Goal: Manage account settings

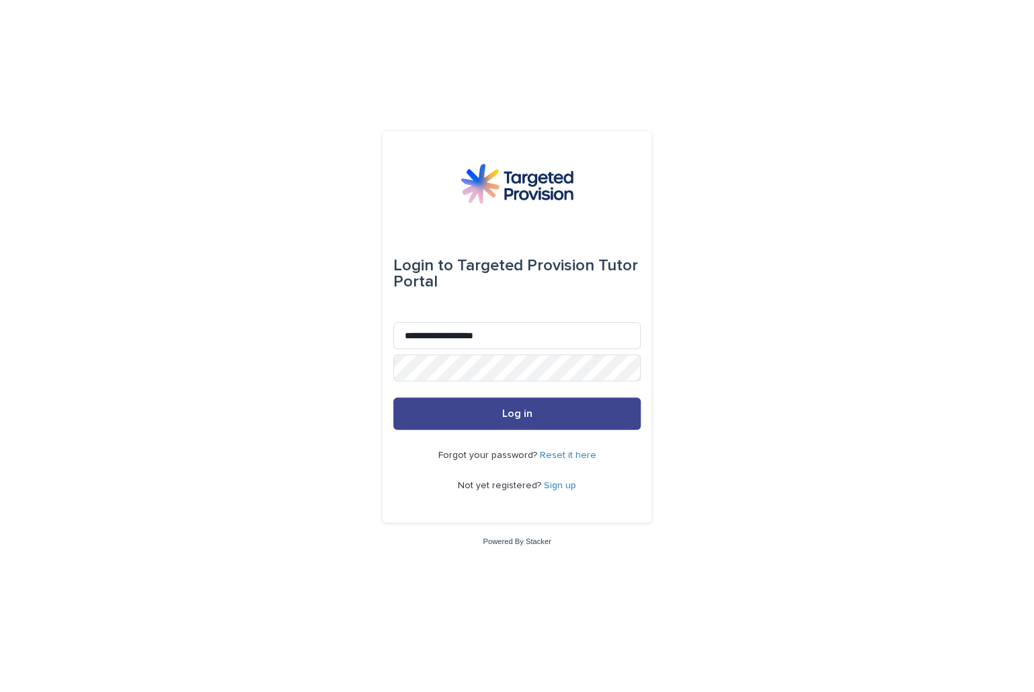
click at [513, 413] on span "Log in" at bounding box center [517, 413] width 30 height 11
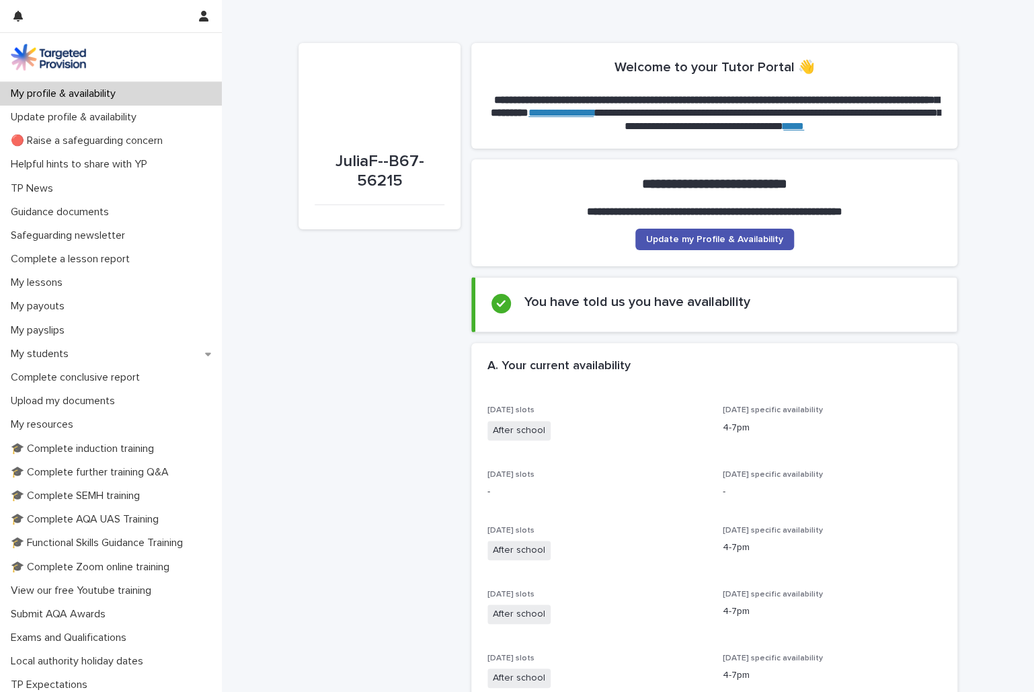
click at [747, 237] on span "Update my Profile & Availability" at bounding box center [714, 239] width 137 height 9
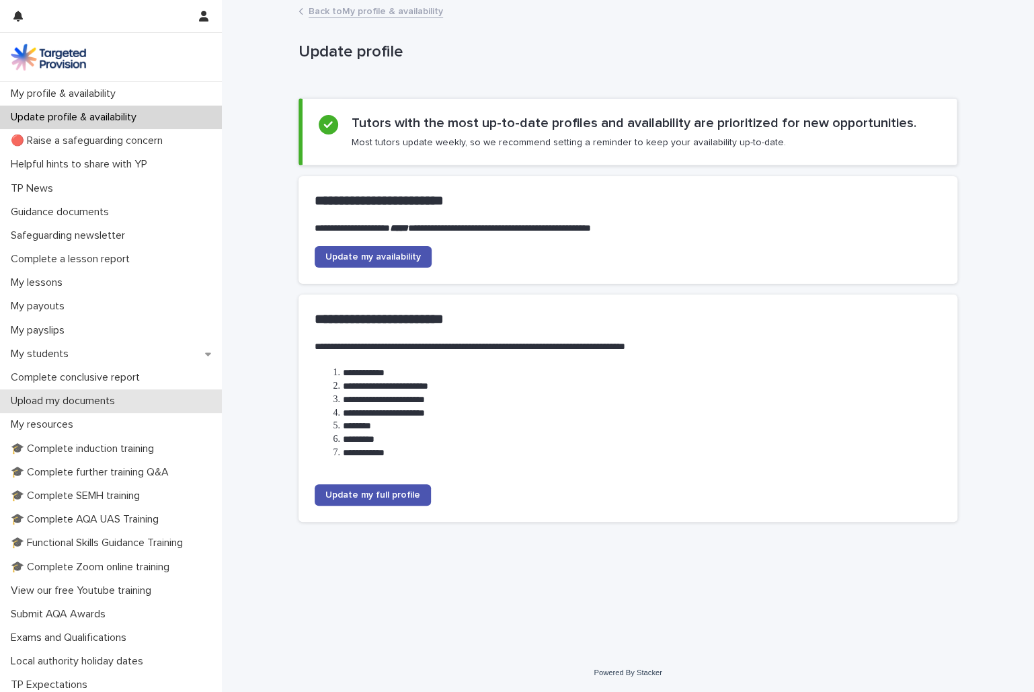
click at [101, 401] on p "Upload my documents" at bounding box center [65, 401] width 120 height 13
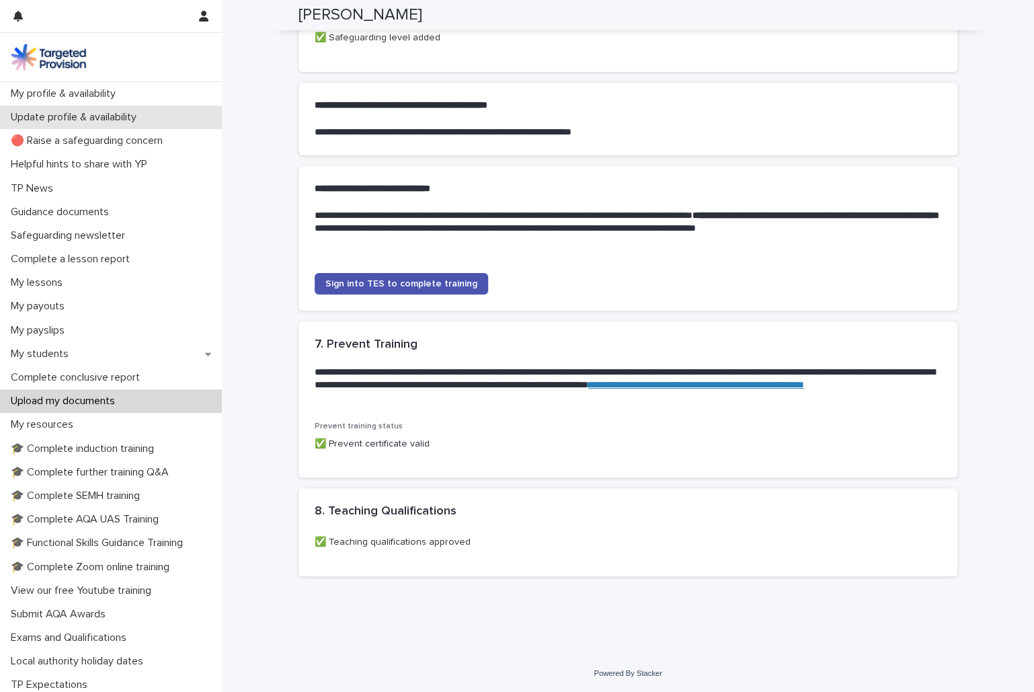
click at [80, 118] on p "Update profile & availability" at bounding box center [76, 117] width 142 height 13
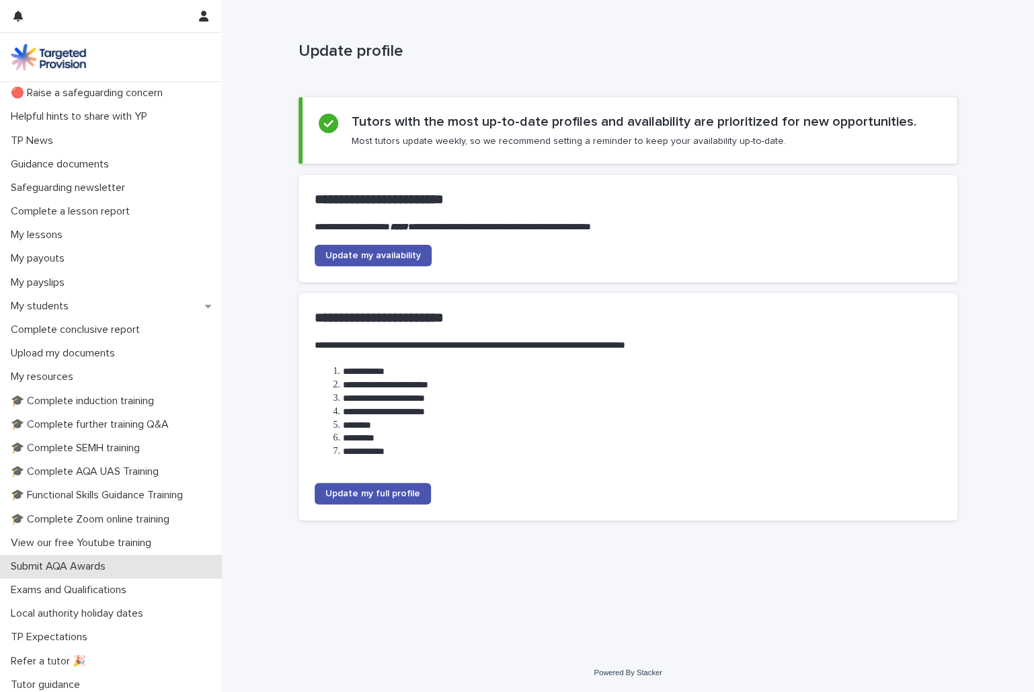
scroll to position [76, 0]
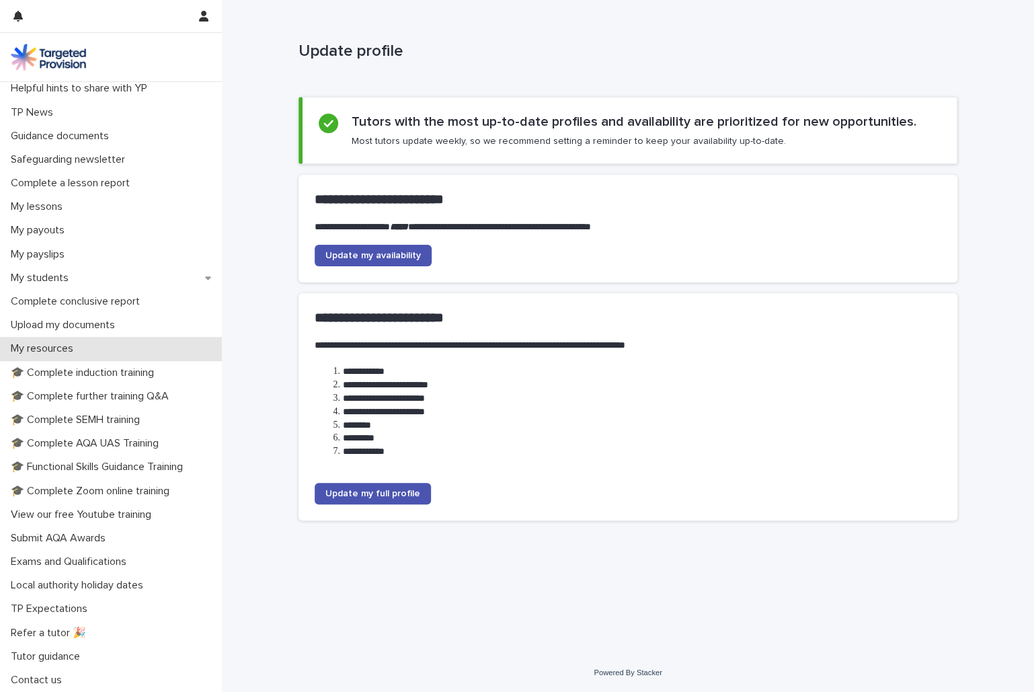
click at [63, 348] on p "My resources" at bounding box center [44, 348] width 79 height 13
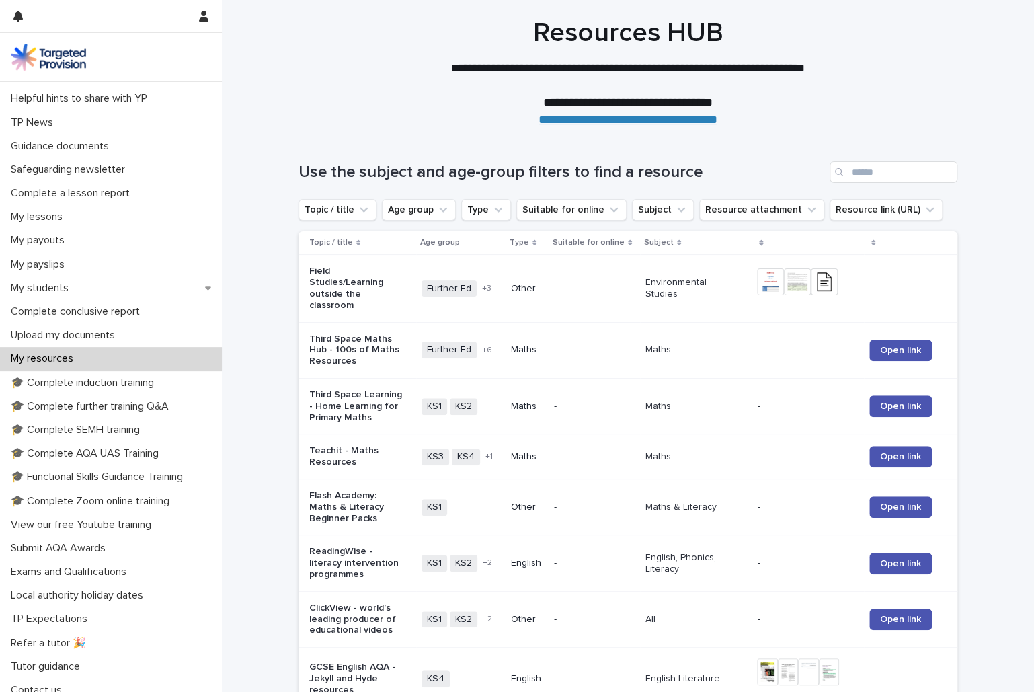
scroll to position [76, 0]
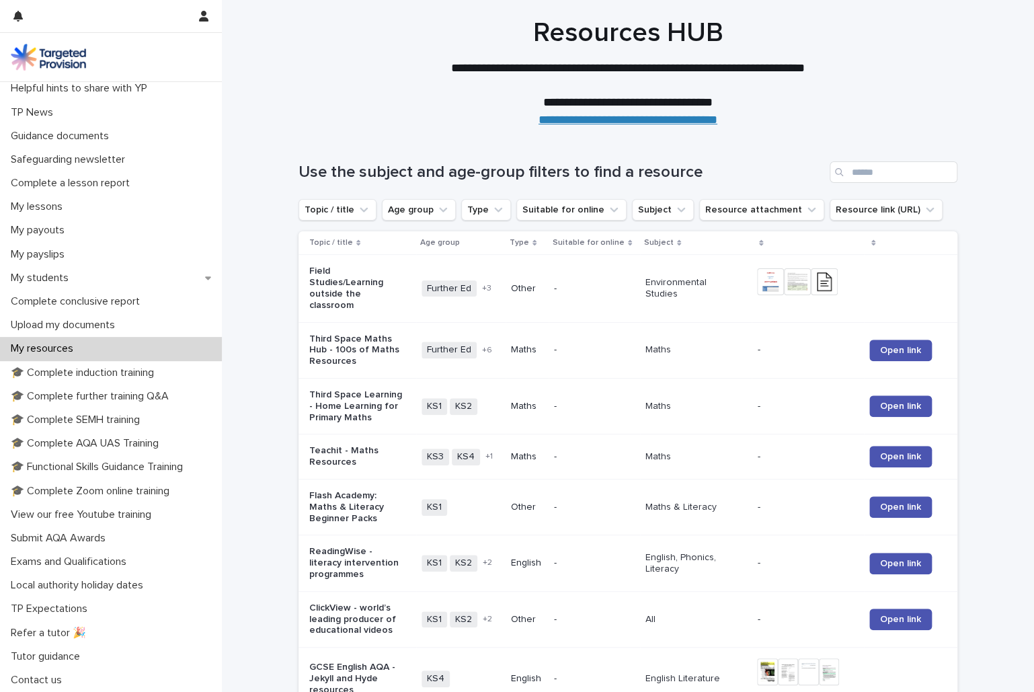
click at [987, 32] on div "**********" at bounding box center [628, 73] width 812 height 112
